Goal: Task Accomplishment & Management: Complete application form

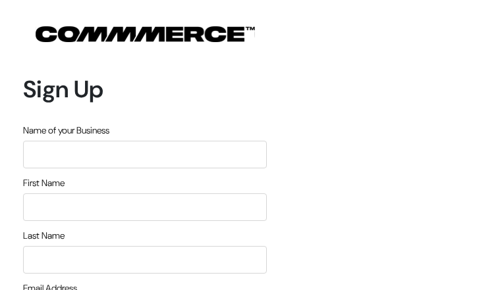
type input "xqZbHgdHOjJ"
type input "kABRBBjfZ"
type input "gZbBsiGQBdFGVur"
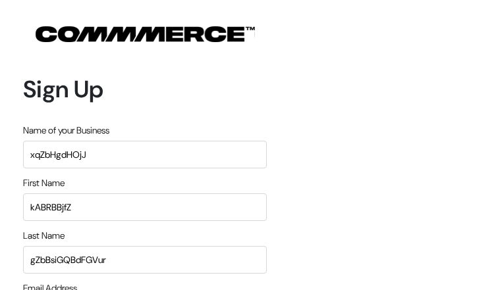
type input "[EMAIL_ADDRESS][DOMAIN_NAME]"
type input "2660827756"
type input "foChTbuwhIAJw"
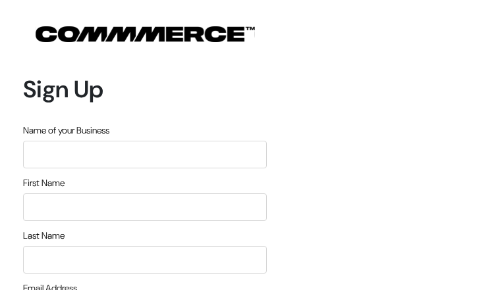
type input "TflKwoMGI"
type input "KzTqGPkKmlY"
type input "RClSJsmfxNe"
type input "[EMAIL_ADDRESS][DOMAIN_NAME]"
type input "4003260215"
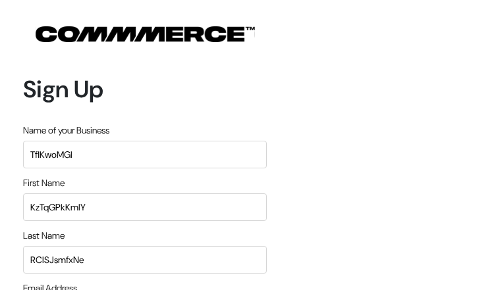
type input "tSkIVHYfxYlg"
